Goal: Information Seeking & Learning: Learn about a topic

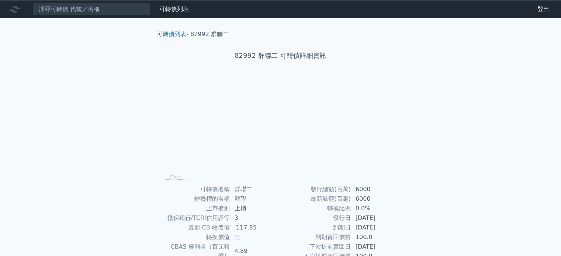
scroll to position [74, 0]
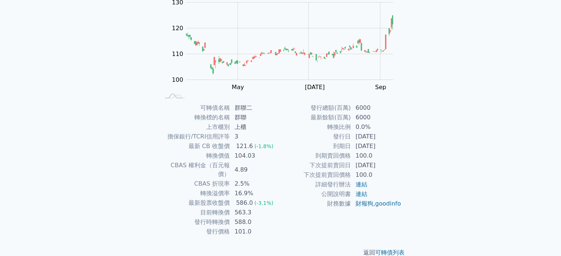
scroll to position [85, 0]
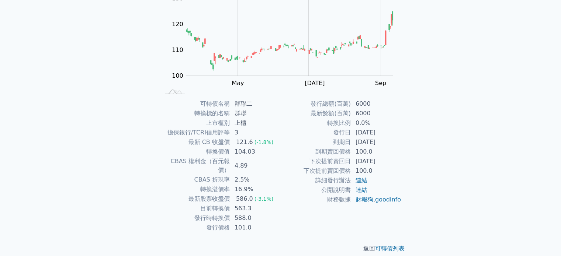
drag, startPoint x: 268, startPoint y: 201, endPoint x: 285, endPoint y: 243, distance: 45.4
click at [268, 204] on td "563.3" at bounding box center [255, 209] width 50 height 10
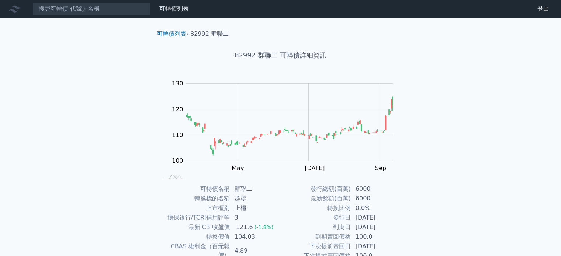
scroll to position [85, 0]
